Goal: Obtain resource: Obtain resource

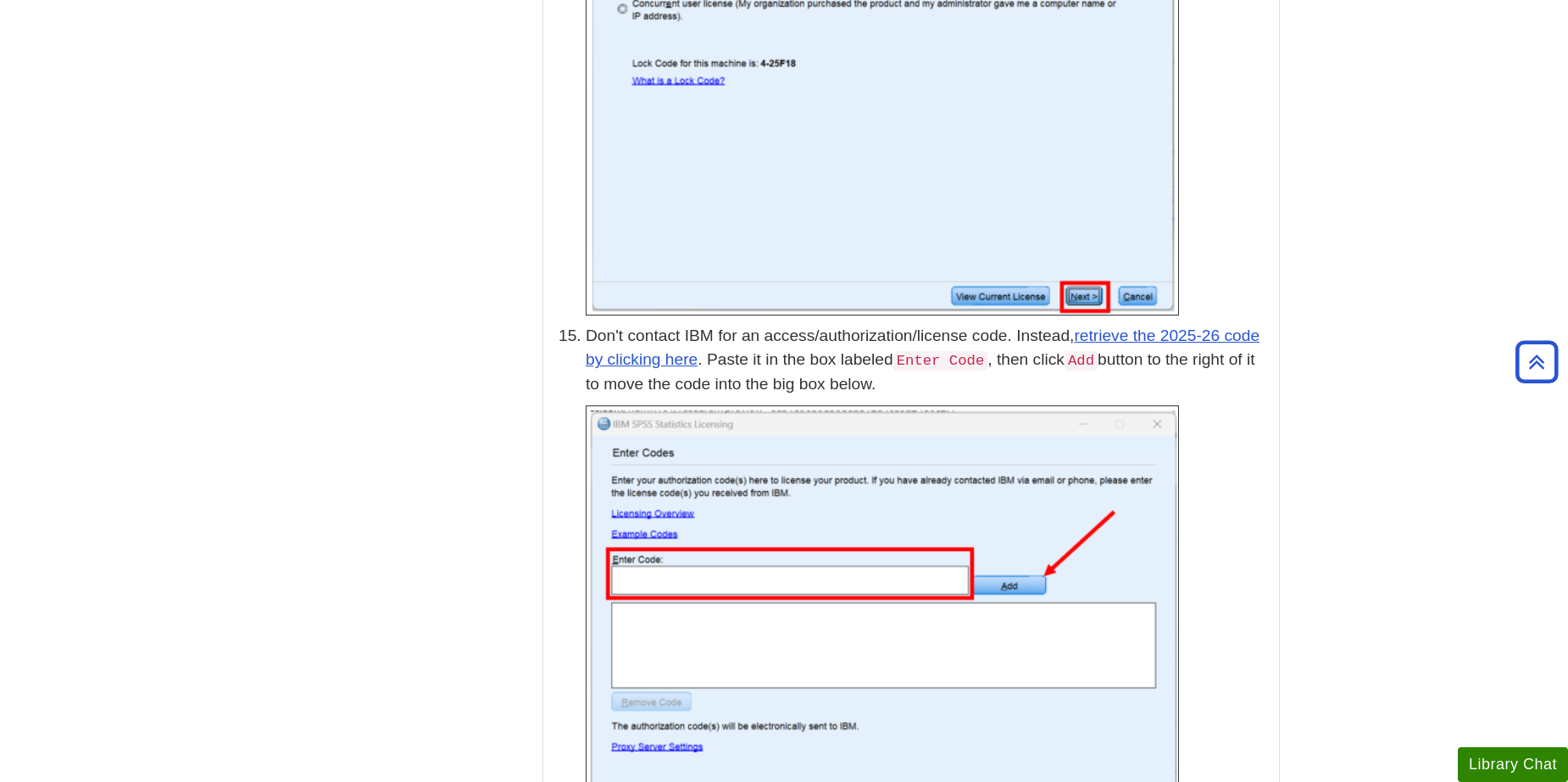
scroll to position [4437, 0]
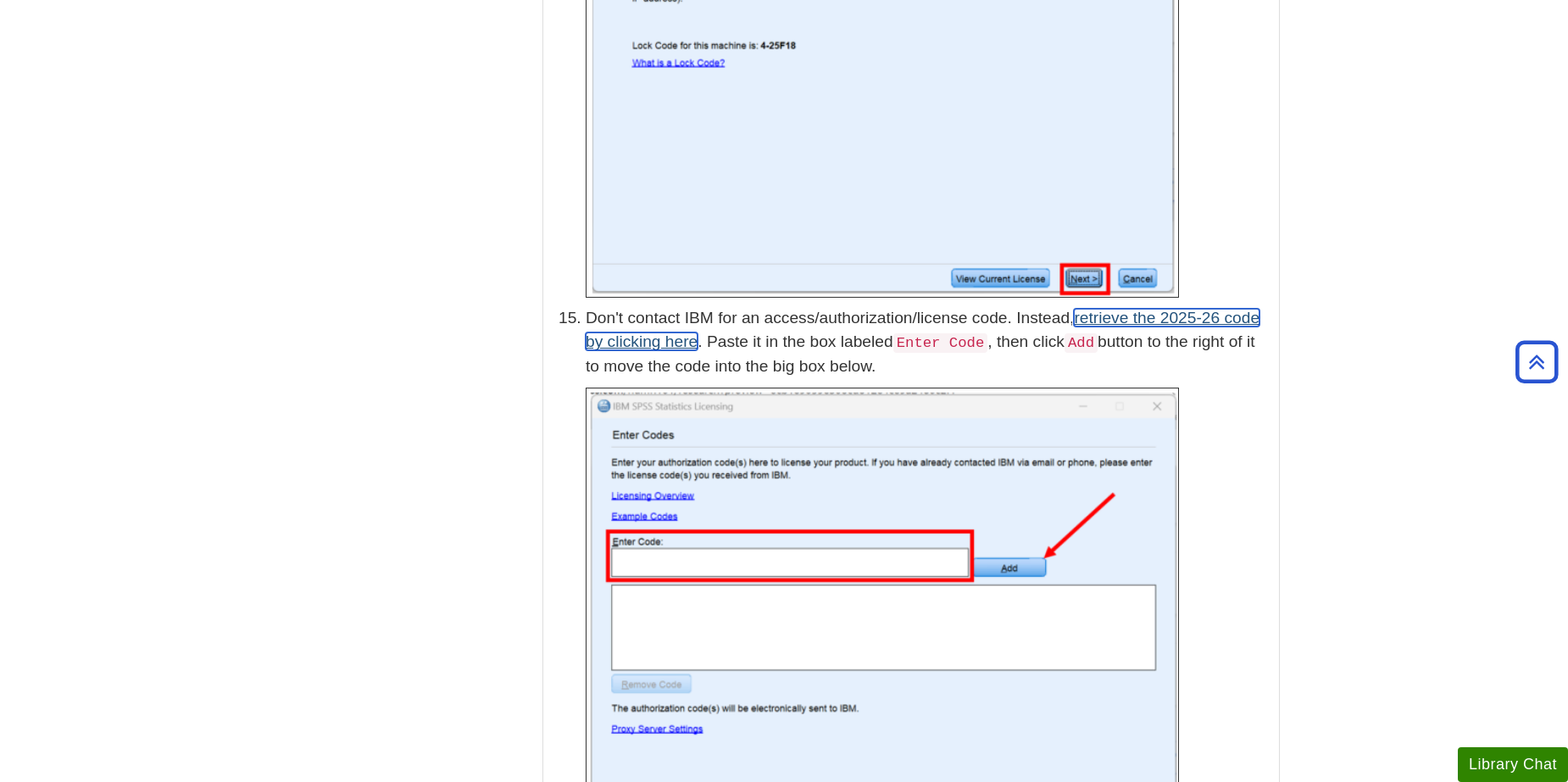
click at [670, 317] on link "retrieve the 2025-26 code by clicking here" at bounding box center [922, 330] width 674 height 43
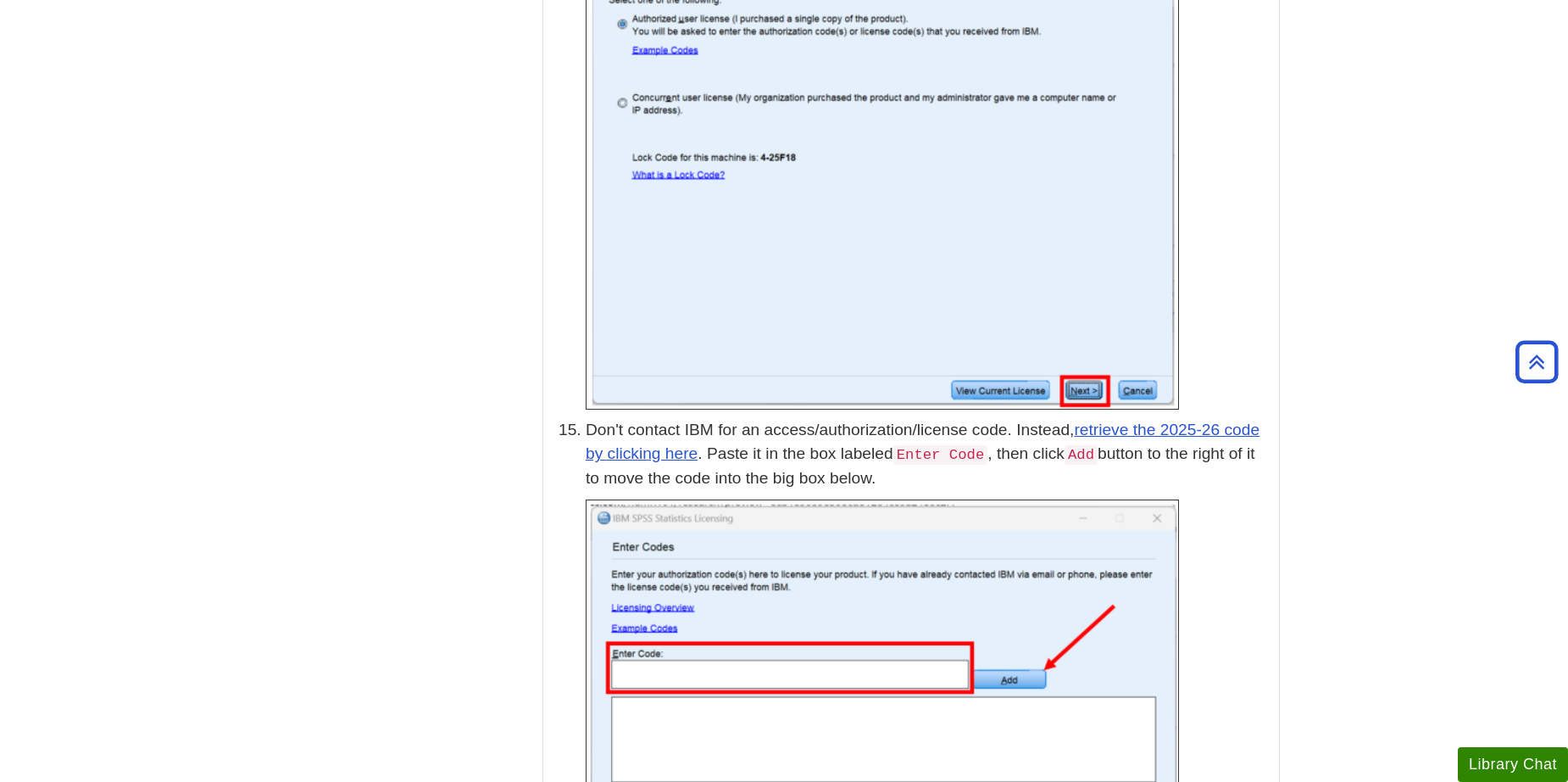
scroll to position [4493, 0]
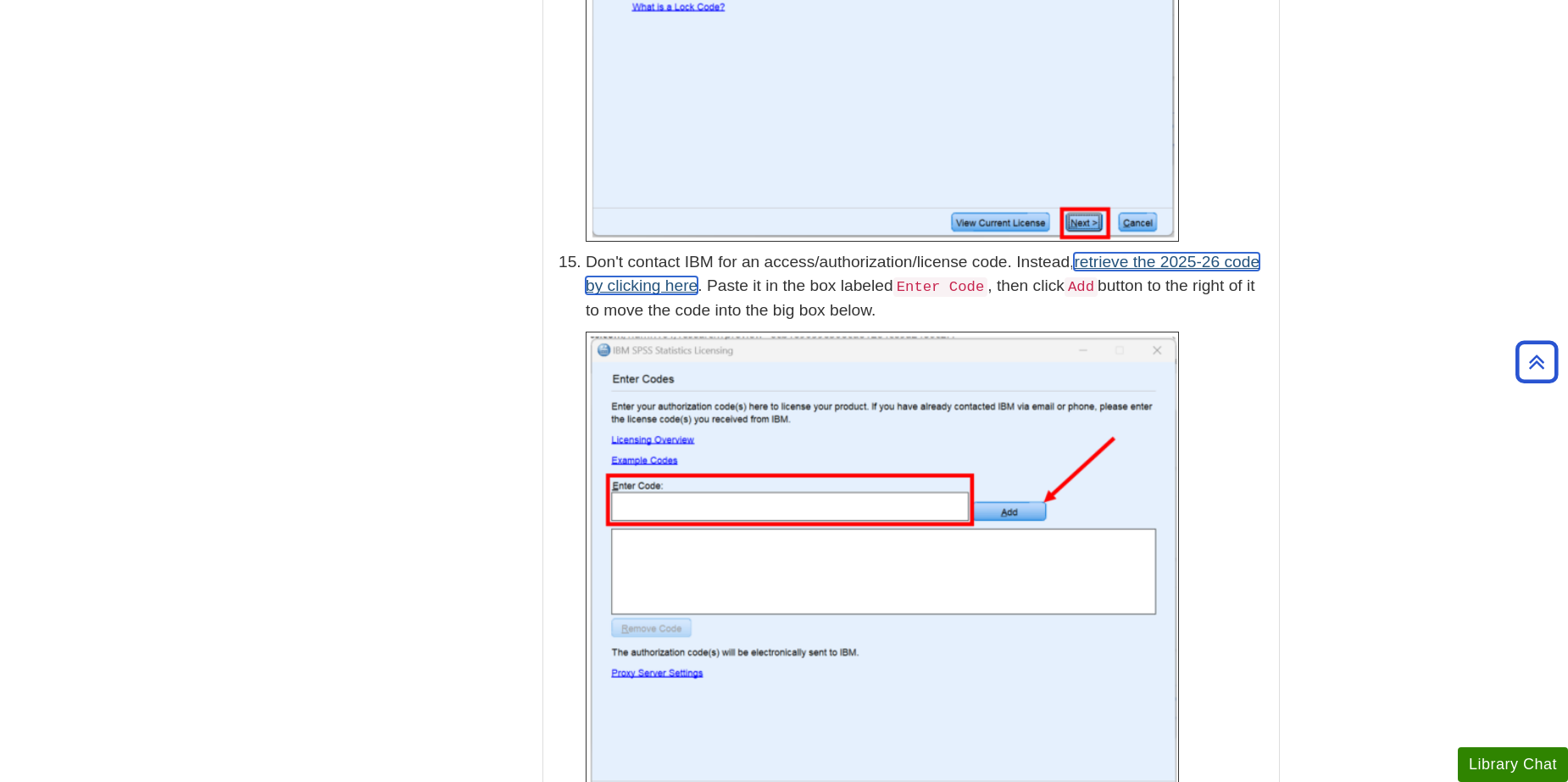
click at [1183, 253] on link "retrieve the 2025-26 code by clicking here" at bounding box center [922, 274] width 674 height 43
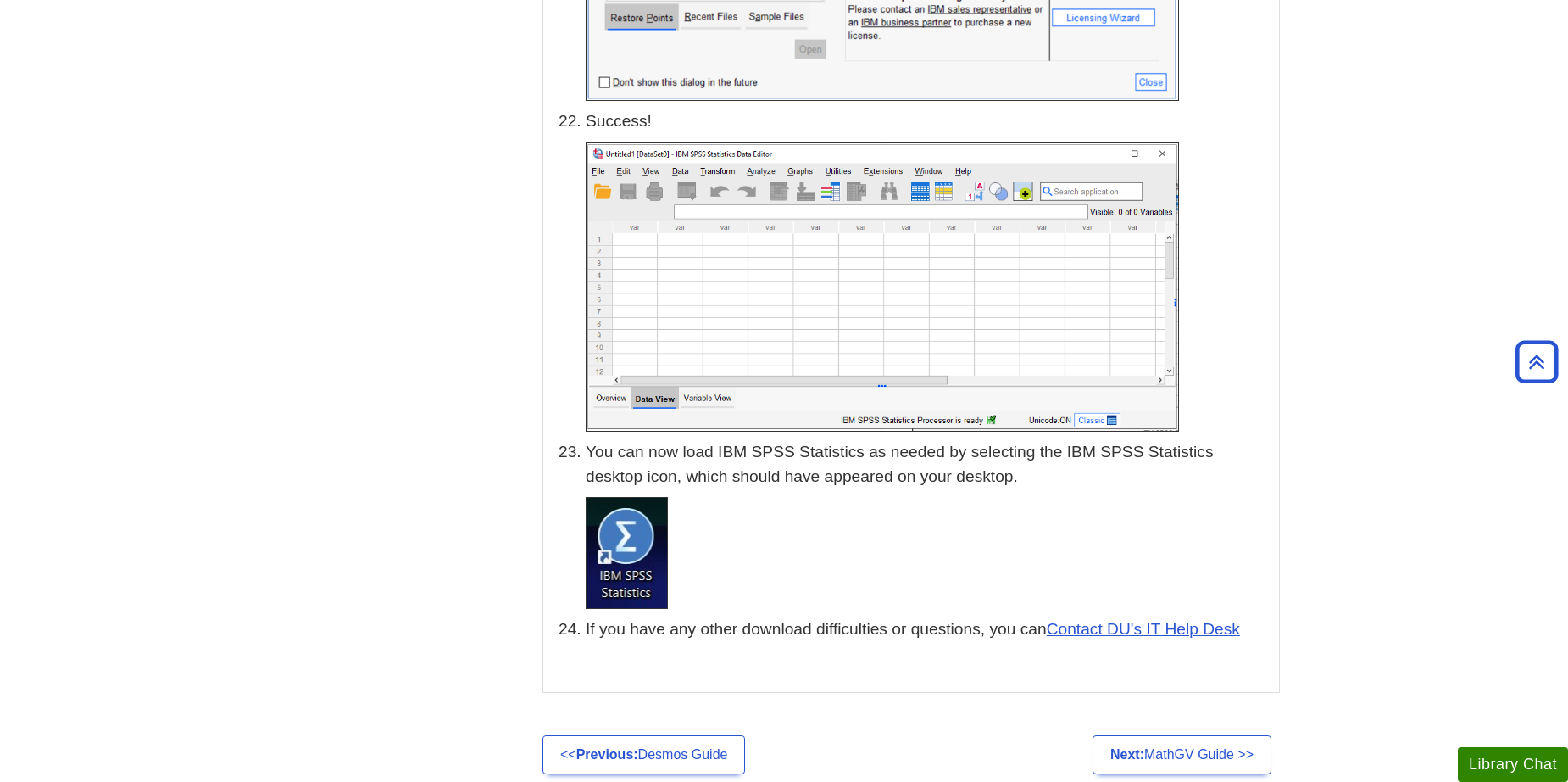
scroll to position [8139, 0]
